Goal: Task Accomplishment & Management: Manage account settings

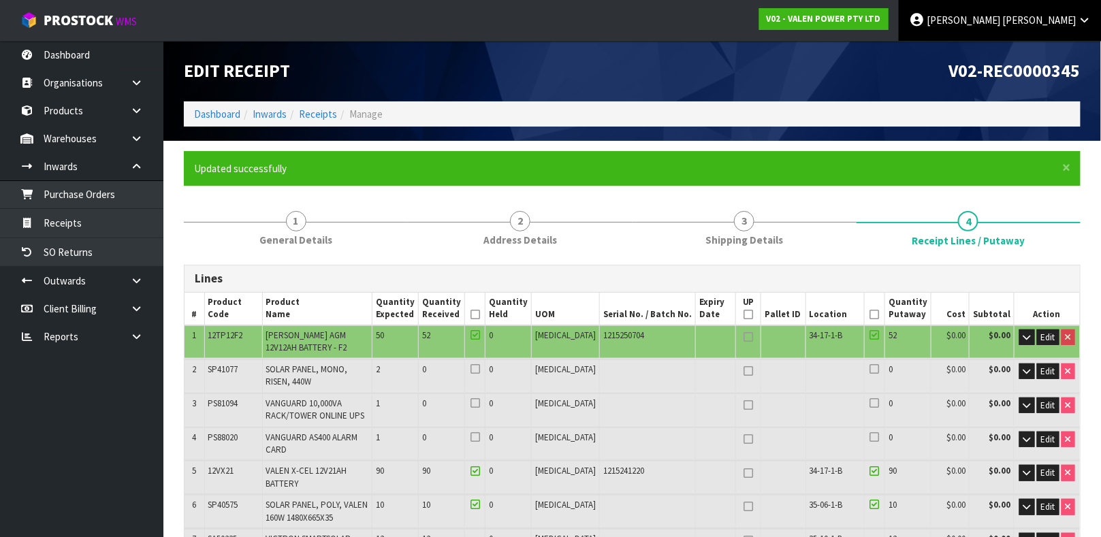
click at [1076, 25] on link "[PERSON_NAME]" at bounding box center [1000, 20] width 202 height 41
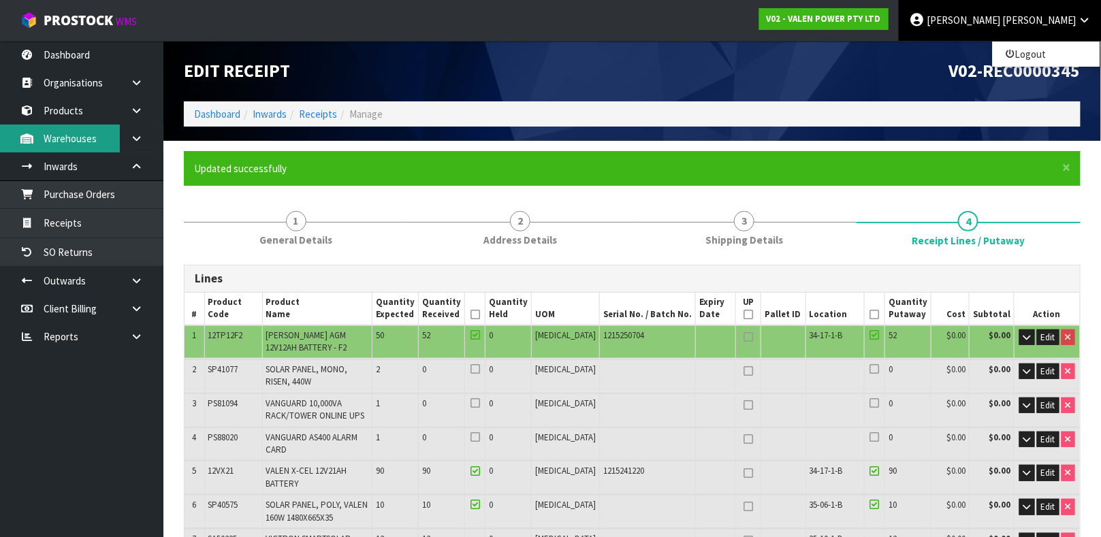
click at [87, 140] on link "Warehouses" at bounding box center [81, 139] width 163 height 28
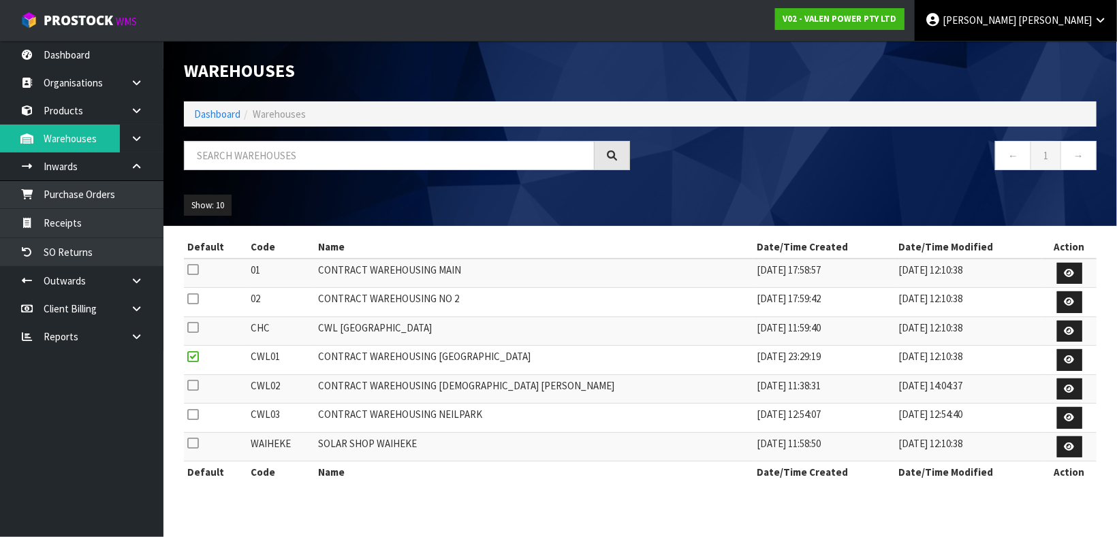
click at [1089, 29] on link "[PERSON_NAME]" at bounding box center [1015, 20] width 202 height 41
click at [1016, 21] on span "[PERSON_NAME]" at bounding box center [979, 20] width 74 height 13
click at [1051, 57] on link "Logout" at bounding box center [1062, 54] width 108 height 18
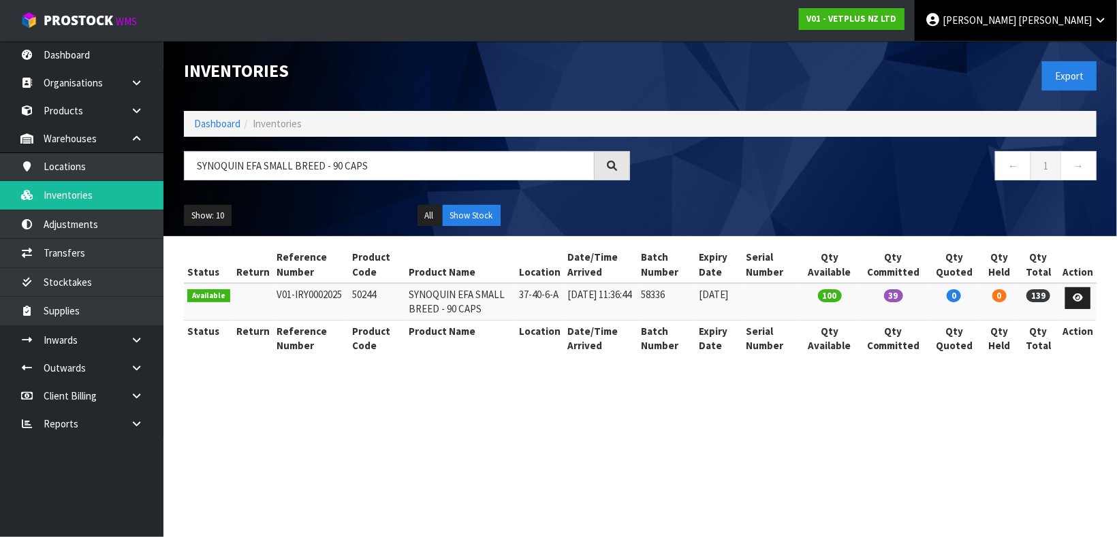
click at [1080, 26] on link "[PERSON_NAME]" at bounding box center [1015, 20] width 202 height 41
click at [1044, 57] on link "Logout" at bounding box center [1062, 54] width 108 height 18
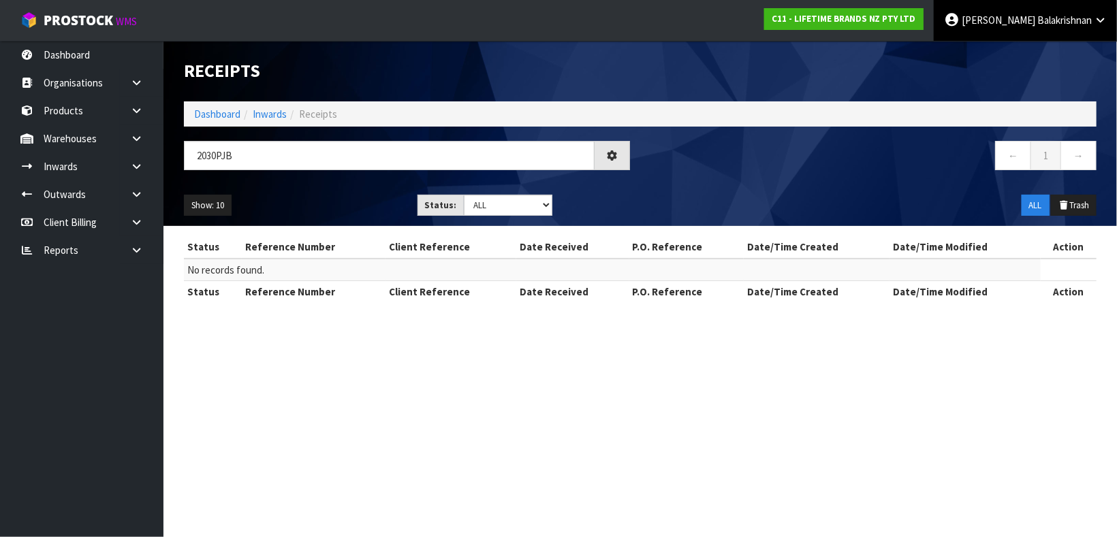
click at [1073, 16] on span "Balakrishnan" at bounding box center [1064, 20] width 54 height 13
click at [1031, 58] on link "Logout" at bounding box center [1062, 54] width 108 height 18
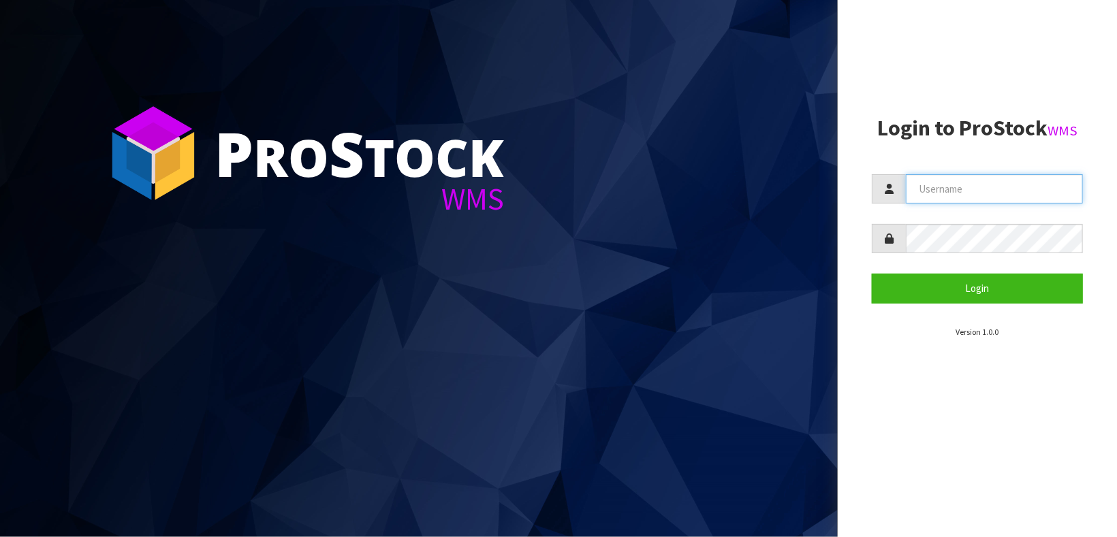
click at [1036, 195] on input "text" at bounding box center [993, 188] width 177 height 29
type input "JAMES"
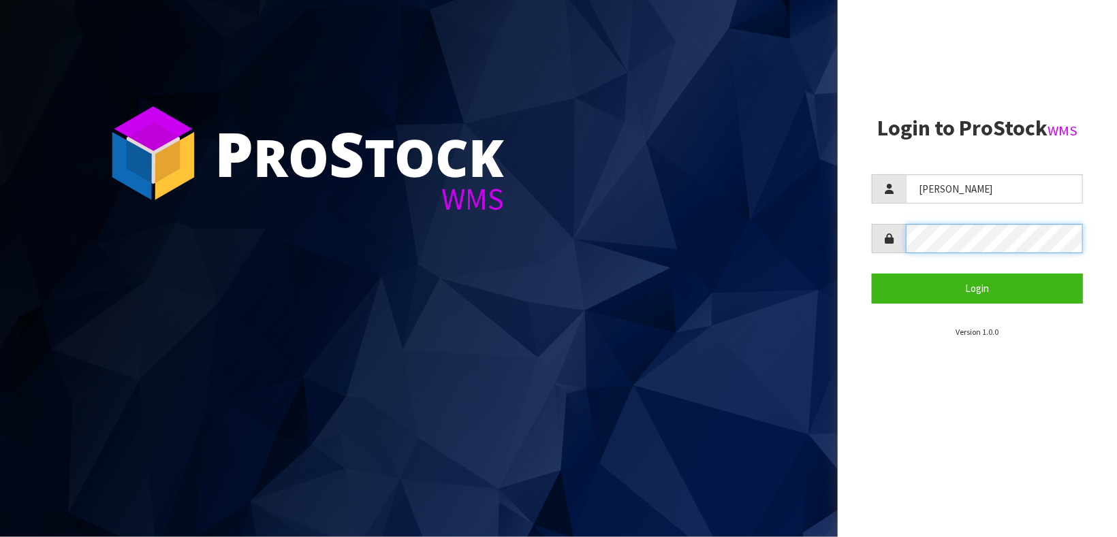
click at [871, 274] on button "Login" at bounding box center [976, 288] width 211 height 29
